Goal: Entertainment & Leisure: Browse casually

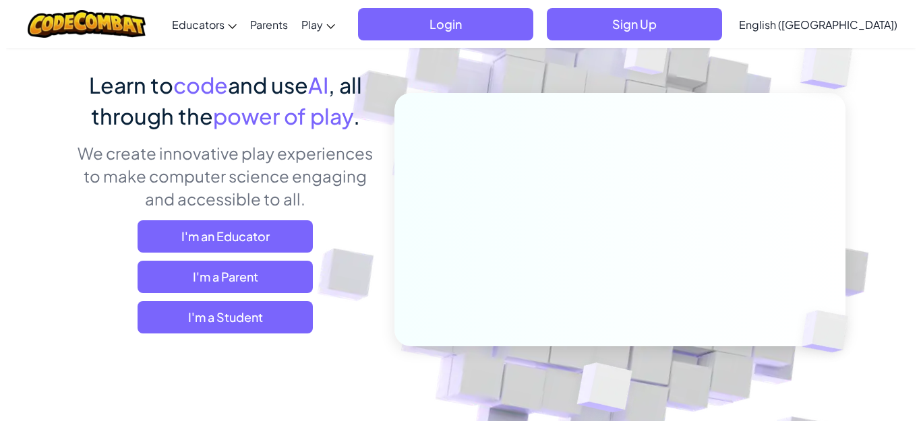
scroll to position [135, 0]
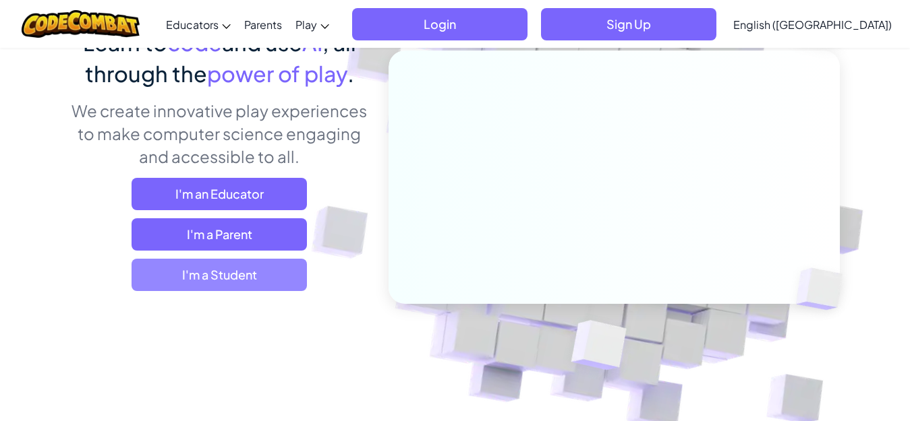
click at [222, 285] on span "I'm a Student" at bounding box center [219, 275] width 175 height 32
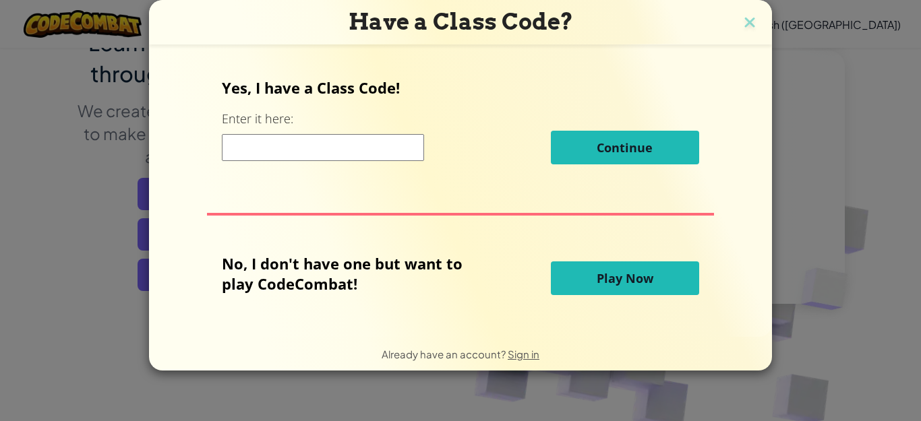
click at [637, 272] on span "Play Now" at bounding box center [625, 278] width 57 height 16
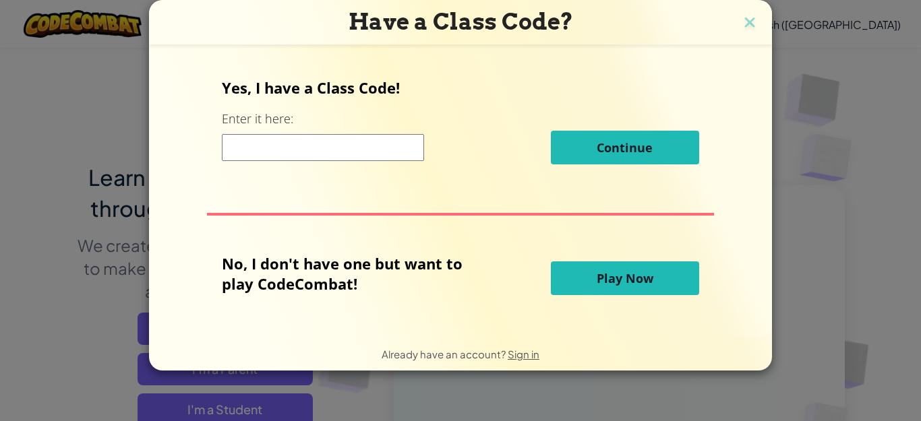
click at [617, 273] on span "Play Now" at bounding box center [625, 278] width 57 height 16
click at [754, 28] on img at bounding box center [750, 23] width 18 height 20
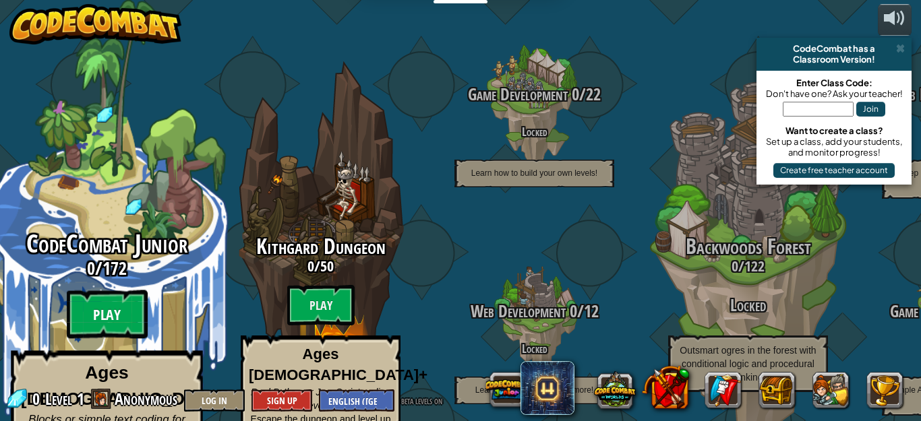
click at [119, 291] on btn "Play" at bounding box center [107, 315] width 81 height 49
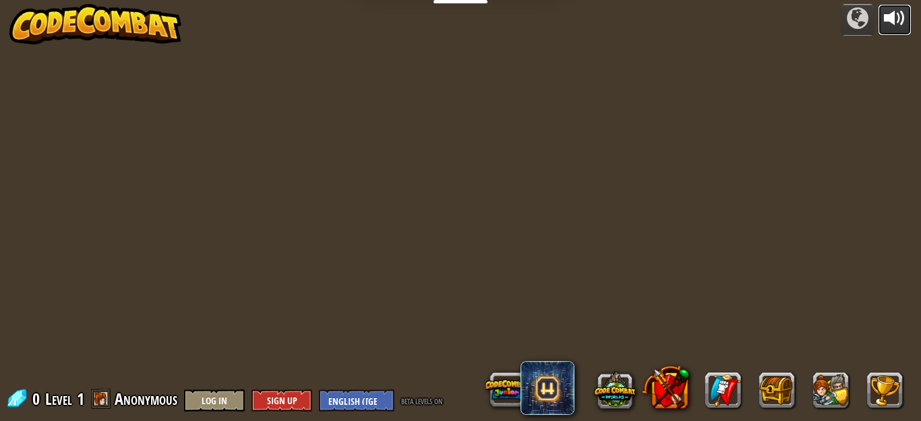
click at [907, 21] on button at bounding box center [895, 20] width 34 height 32
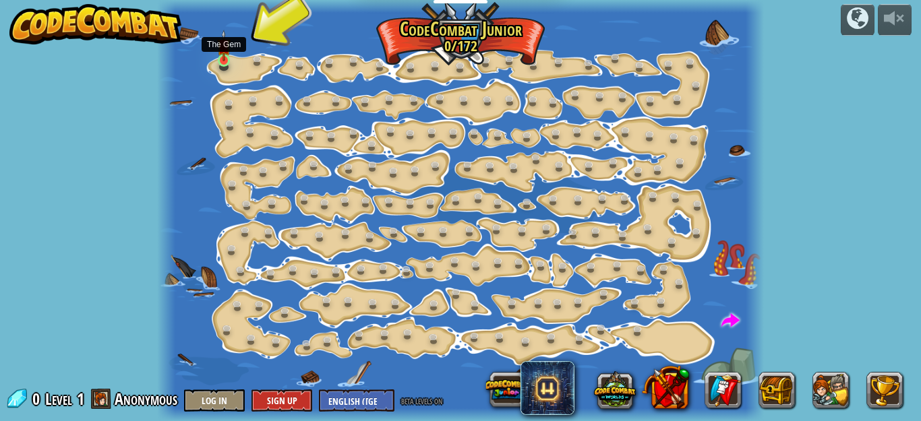
click at [222, 59] on img at bounding box center [223, 46] width 13 height 32
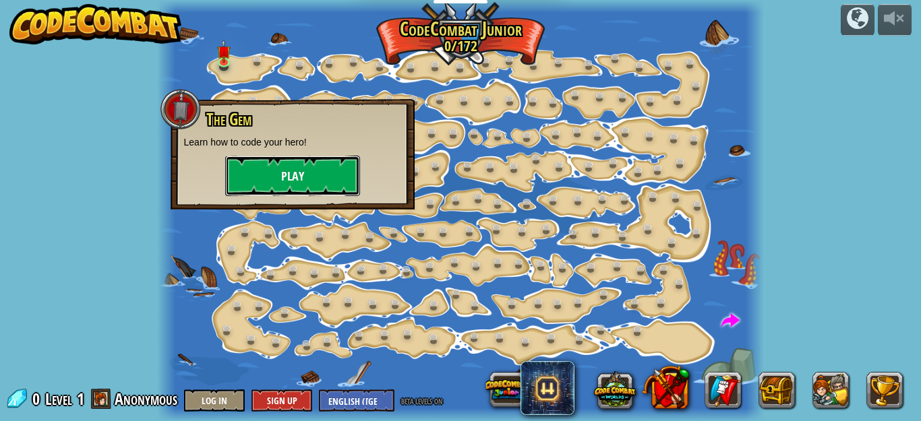
click at [308, 183] on button "Play" at bounding box center [292, 176] width 135 height 40
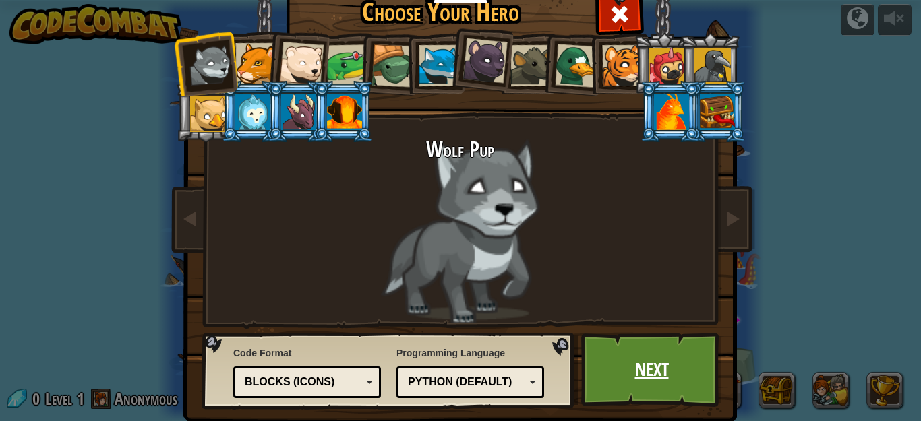
click at [627, 368] on link "Next" at bounding box center [651, 370] width 141 height 74
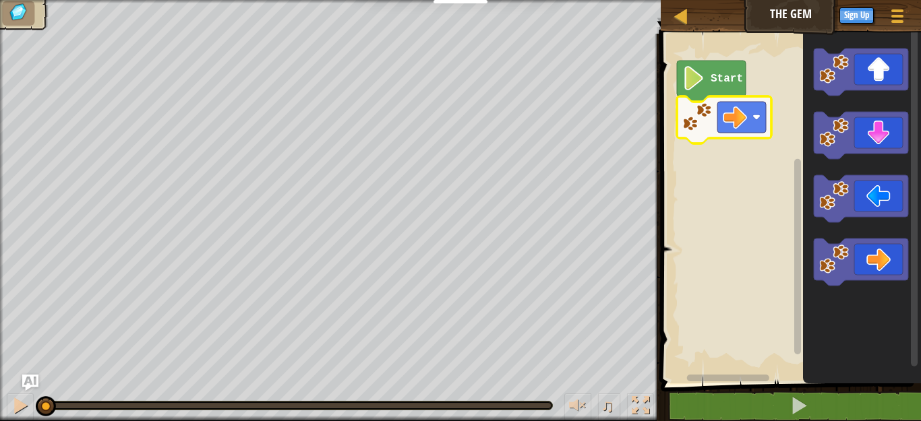
click at [705, 123] on image "Blockly Workspace" at bounding box center [697, 118] width 30 height 30
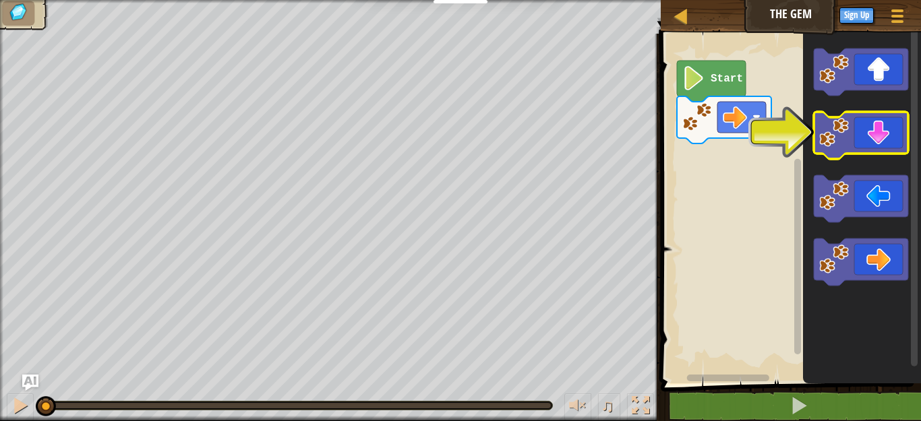
click at [877, 134] on icon "Blockly Workspace" at bounding box center [861, 135] width 94 height 47
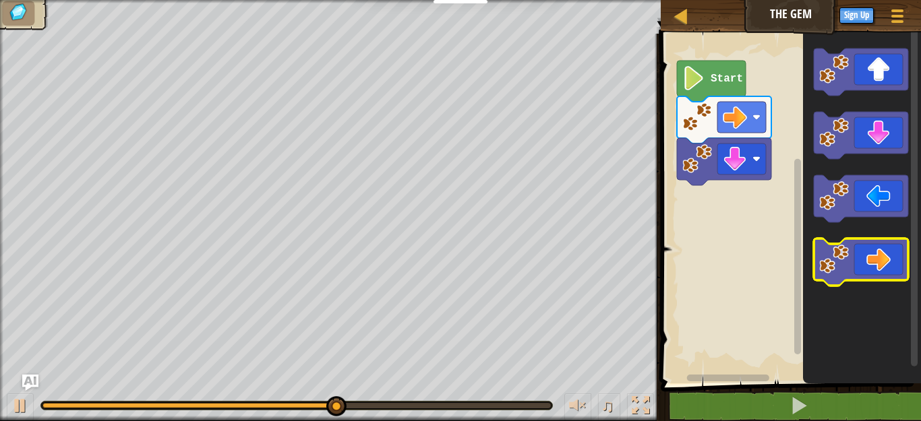
click at [840, 258] on image "Blockly Workspace" at bounding box center [834, 260] width 30 height 30
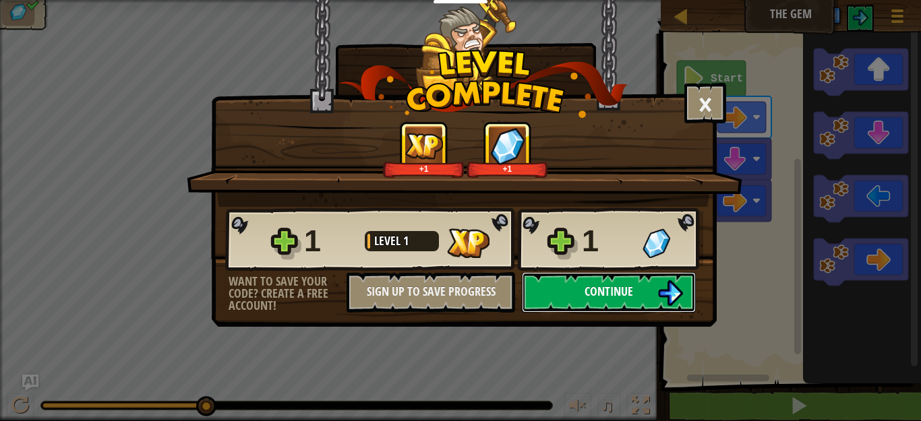
click at [633, 299] on span "Continue" at bounding box center [609, 291] width 49 height 17
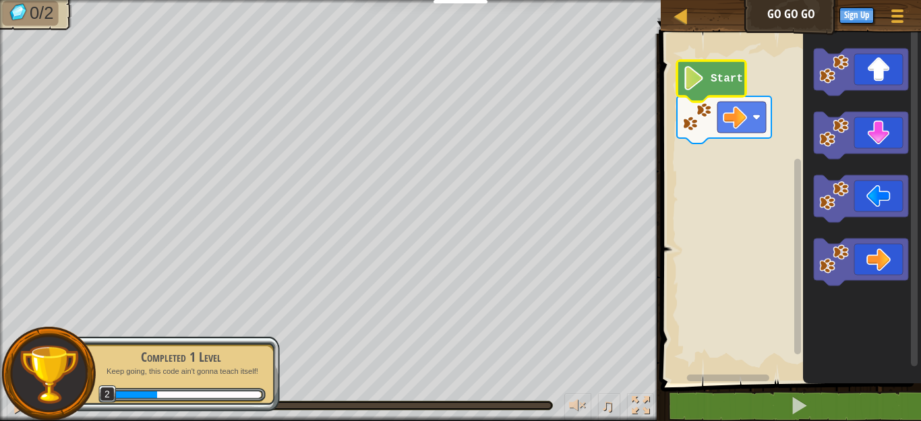
click at [692, 77] on image "Blockly Workspace" at bounding box center [693, 78] width 23 height 24
click at [707, 84] on icon "Blockly Workspace" at bounding box center [711, 81] width 69 height 41
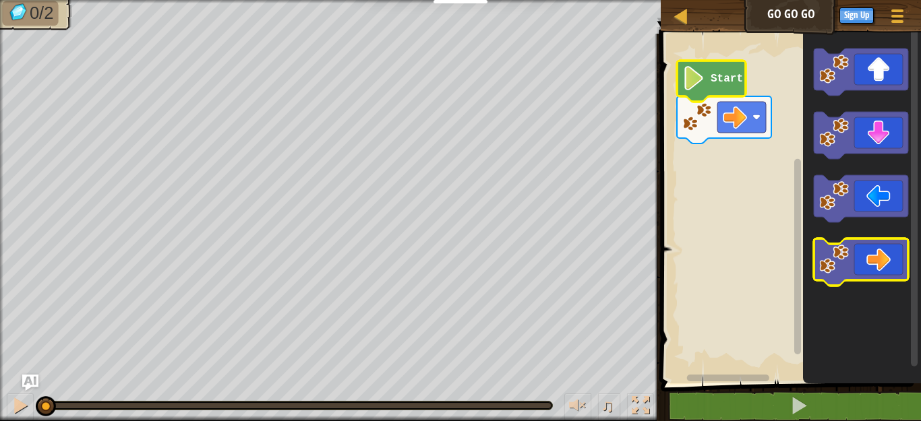
click at [878, 263] on icon "Blockly Workspace" at bounding box center [861, 262] width 94 height 47
